Goal: Task Accomplishment & Management: Use online tool/utility

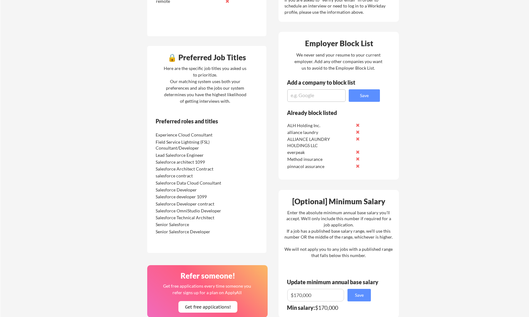
scroll to position [265, 0]
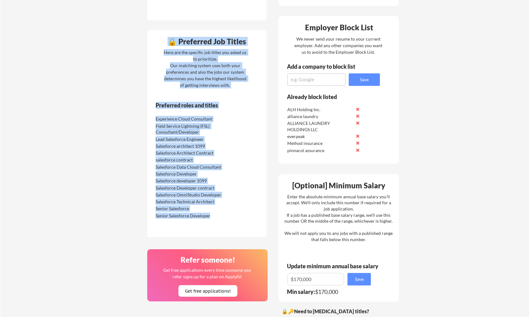
drag, startPoint x: 167, startPoint y: 44, endPoint x: 226, endPoint y: 218, distance: 183.4
click at [226, 218] on div "🔒 Preferred Job Titles Here are the specific job titles you asked us to priorit…" at bounding box center [206, 133] width 119 height 207
click at [226, 218] on div "Senior Salesforce Developer" at bounding box center [193, 215] width 79 height 7
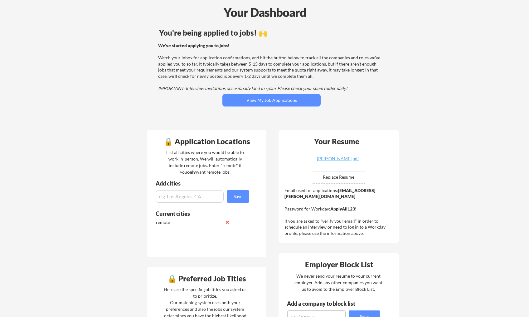
scroll to position [0, 0]
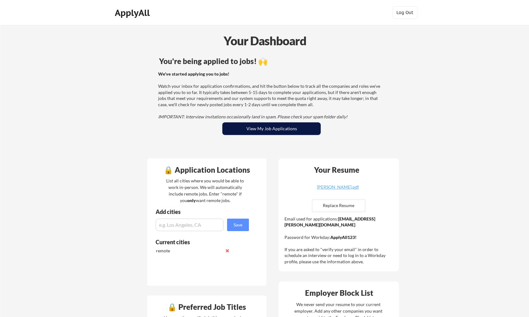
click at [271, 128] on button "View My Job Applications" at bounding box center [272, 128] width 98 height 12
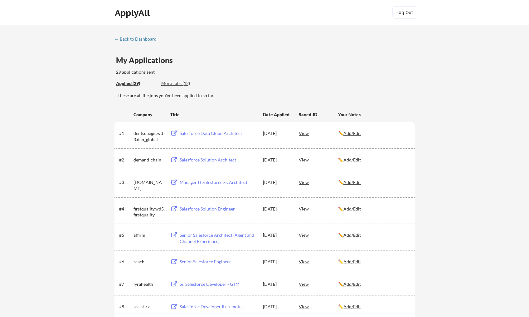
click at [174, 79] on div "Applied (29) More Jobs (12)" at bounding box center [161, 83] width 91 height 13
click at [175, 81] on div "More Jobs (12)" at bounding box center [184, 83] width 46 height 6
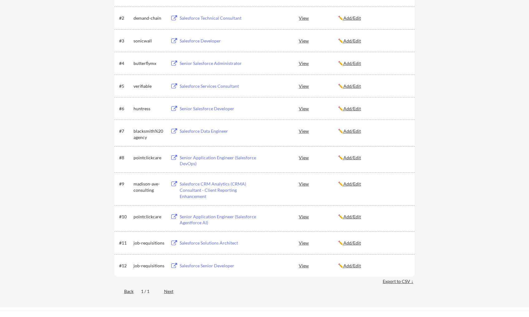
scroll to position [158, 0]
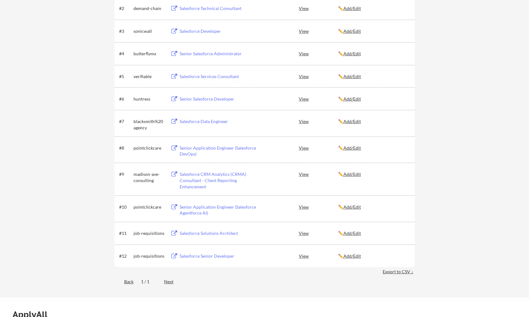
click at [224, 106] on div "#6 huntress Senior Salesforce Developer View ✏️ Add/Edit" at bounding box center [265, 98] width 301 height 22
click at [224, 104] on div "#6 huntress Senior Salesforce Developer View ✏️ Add/Edit" at bounding box center [265, 98] width 301 height 22
click at [225, 101] on div "Senior Salesforce Developer" at bounding box center [218, 99] width 77 height 6
